Goal: Task Accomplishment & Management: Use online tool/utility

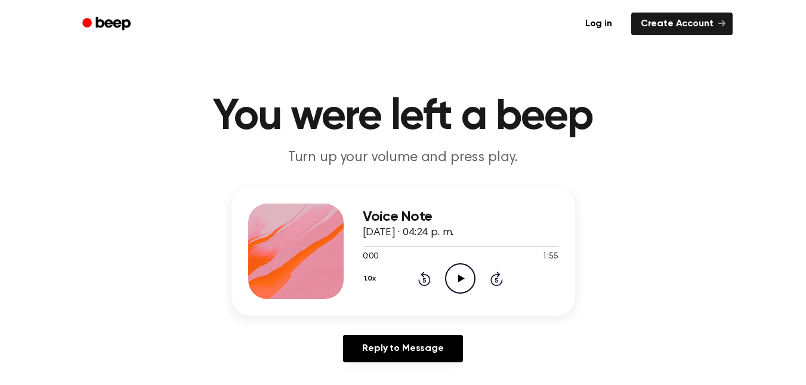
click at [462, 284] on icon "Play Audio" at bounding box center [460, 278] width 30 height 30
click at [467, 267] on icon "Play Audio" at bounding box center [460, 278] width 30 height 30
click at [460, 284] on icon "Play Audio" at bounding box center [460, 278] width 30 height 30
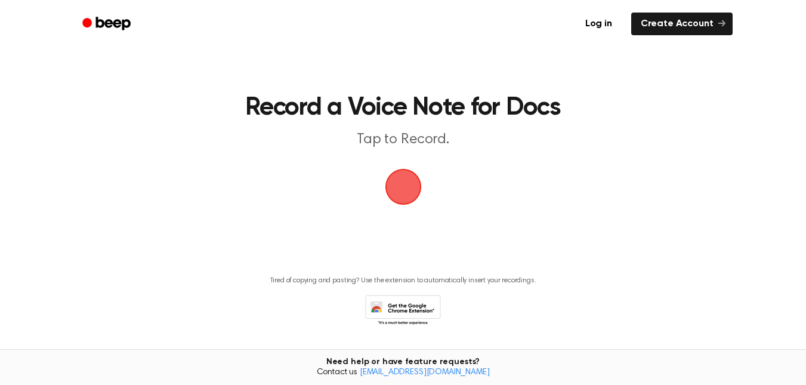
click at [412, 181] on span "button" at bounding box center [403, 187] width 58 height 58
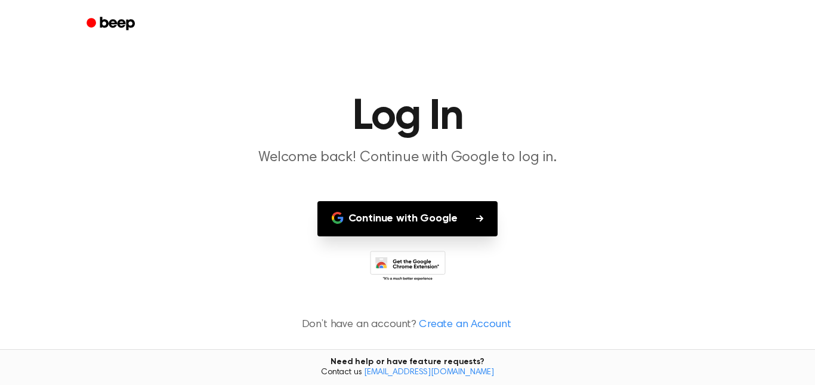
click at [387, 208] on button "Continue with Google" at bounding box center [408, 218] width 181 height 35
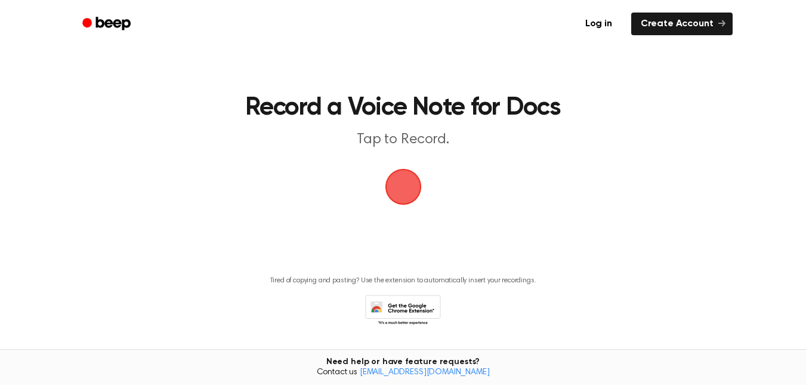
click at [396, 180] on span "button" at bounding box center [404, 187] width 54 height 54
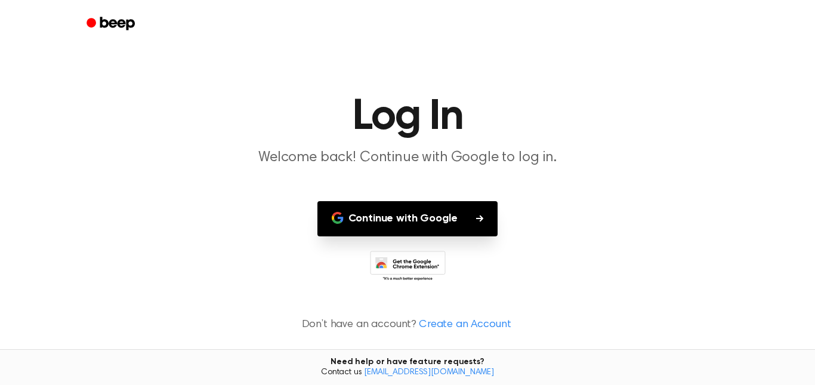
click at [407, 206] on button "Continue with Google" at bounding box center [408, 218] width 181 height 35
click at [478, 209] on button "Continue with Google" at bounding box center [408, 218] width 181 height 35
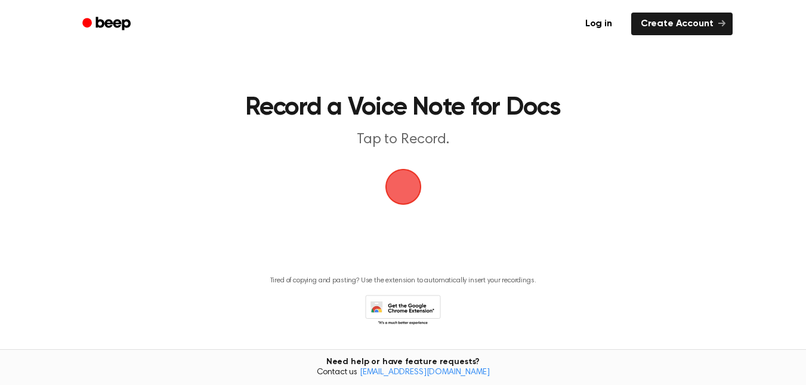
click at [404, 193] on span "button" at bounding box center [404, 187] width 48 height 48
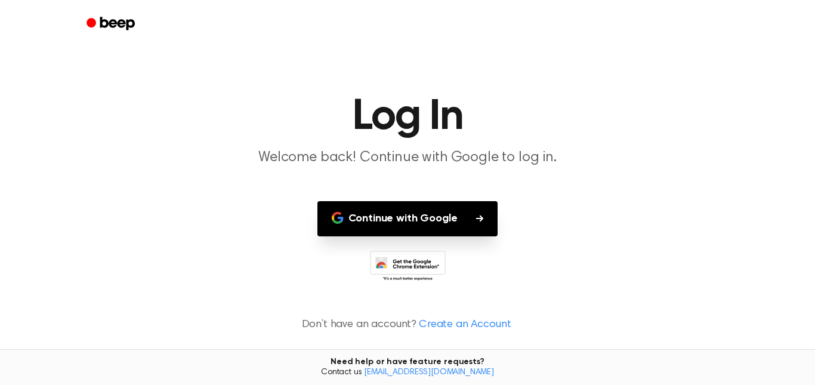
click at [411, 215] on button "Continue with Google" at bounding box center [408, 218] width 181 height 35
click at [401, 261] on icon at bounding box center [411, 269] width 56 height 21
click at [384, 214] on button "Continue with Google" at bounding box center [408, 218] width 181 height 35
click at [388, 220] on button "Continue with Google" at bounding box center [408, 218] width 181 height 35
